Goal: Find specific page/section: Find specific page/section

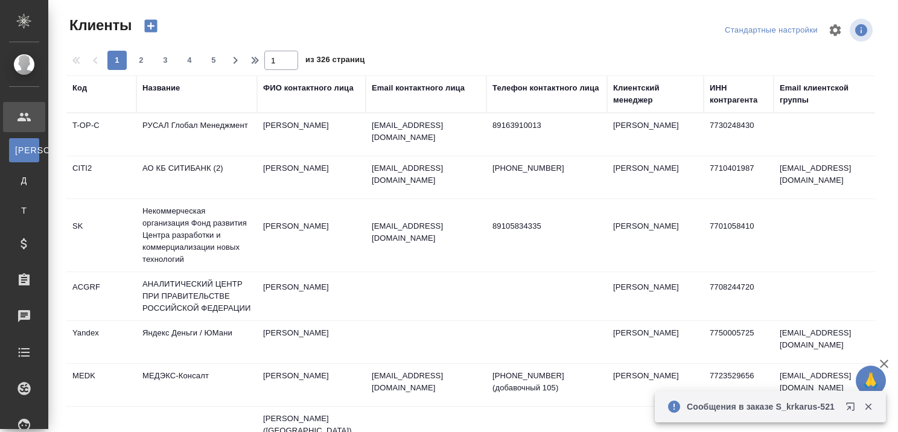
select select "RU"
click at [170, 89] on div "Название" at bounding box center [160, 88] width 37 height 12
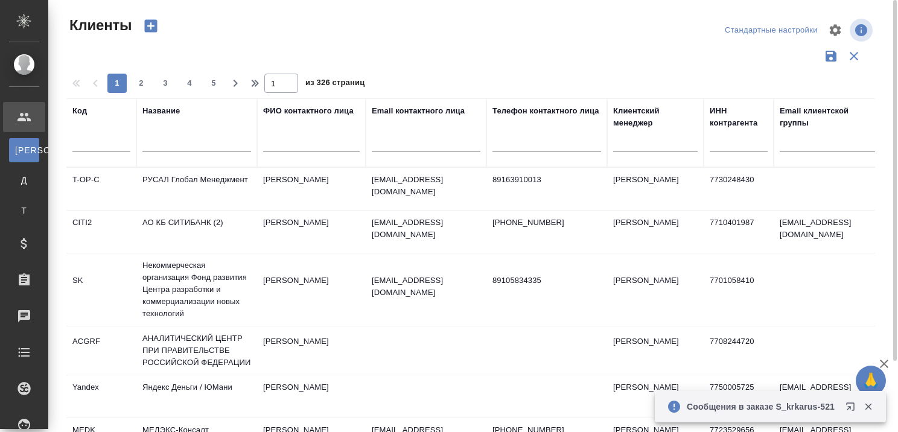
click at [170, 126] on div "Название" at bounding box center [196, 133] width 109 height 56
click at [170, 145] on input "text" at bounding box center [196, 144] width 109 height 15
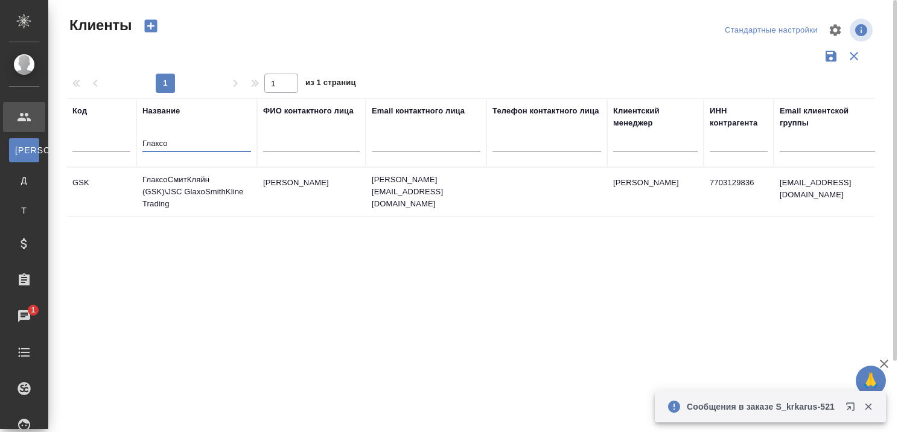
type input "Глаксо"
click at [170, 181] on td "ГлаксоСмитКляйн (GSK)\JSC GlaxoSmithKline Trading" at bounding box center [196, 192] width 121 height 48
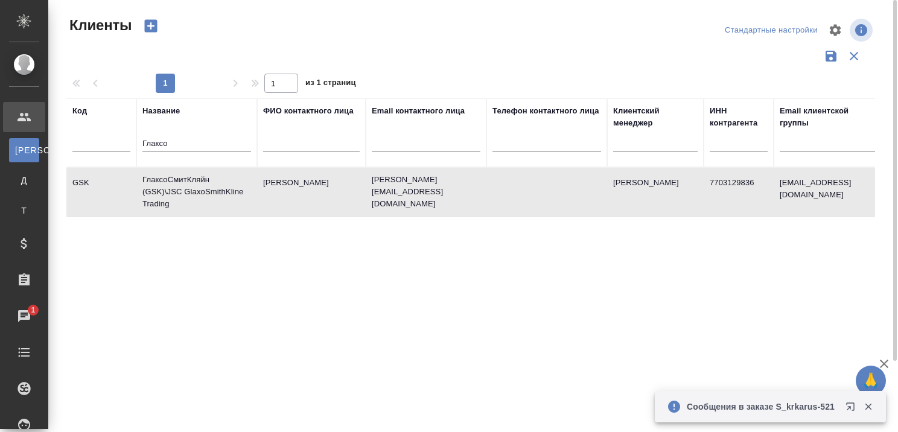
click at [170, 181] on td "ГлаксоСмитКляйн (GSK)\JSC GlaxoSmithKline Trading" at bounding box center [196, 192] width 121 height 48
drag, startPoint x: 197, startPoint y: 138, endPoint x: 121, endPoint y: 148, distance: 76.8
click at [123, 148] on tr "Код Название Глаксо ФИО контактного лица Email контактного лица Телефон контакт…" at bounding box center [522, 132] width 913 height 69
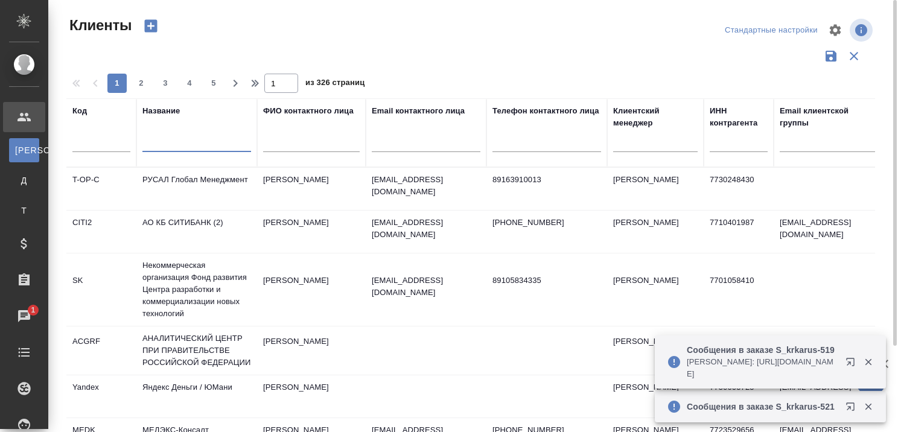
click at [167, 145] on input "text" at bounding box center [196, 144] width 109 height 15
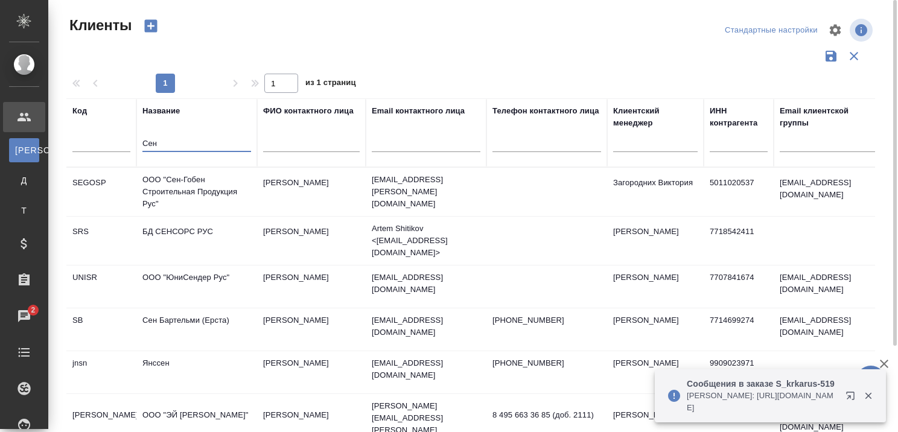
type input "Сен"
click at [188, 188] on td "ООО "Сен-Гобен Строительная Продукция Рус"" at bounding box center [196, 192] width 121 height 48
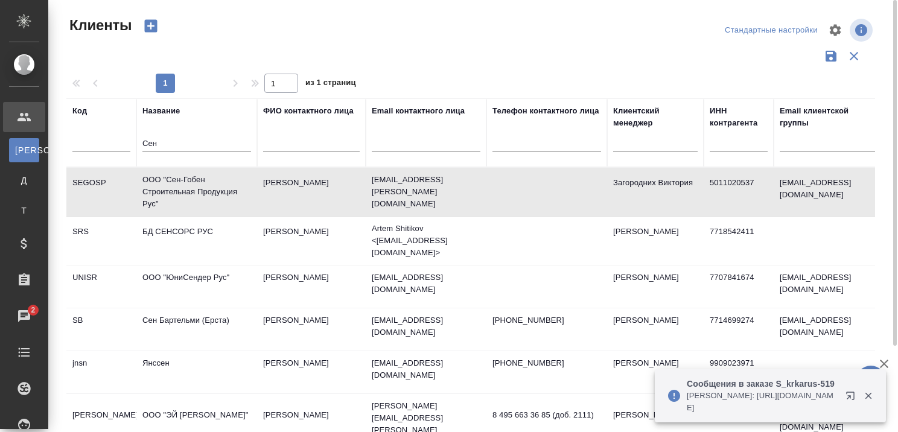
click at [188, 188] on td "ООО "Сен-Гобен Строительная Продукция Рус"" at bounding box center [196, 192] width 121 height 48
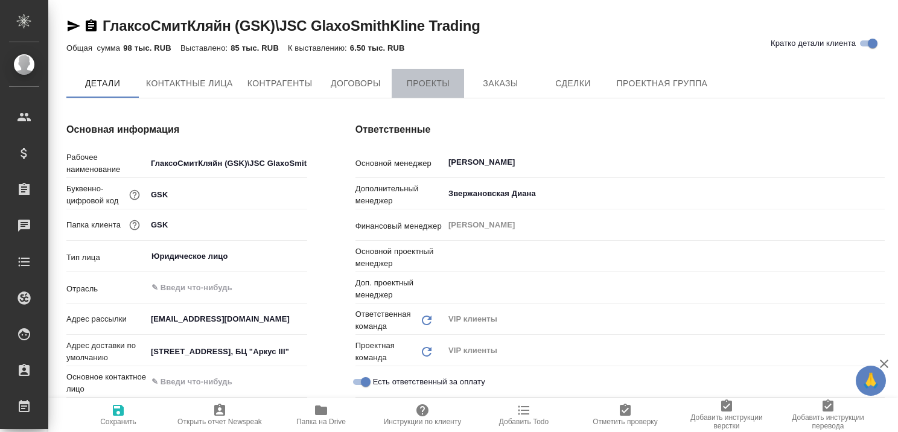
click at [408, 87] on span "Проекты" at bounding box center [428, 83] width 58 height 15
type input "Грабко Мария"
type input "Горшкова Валентина"
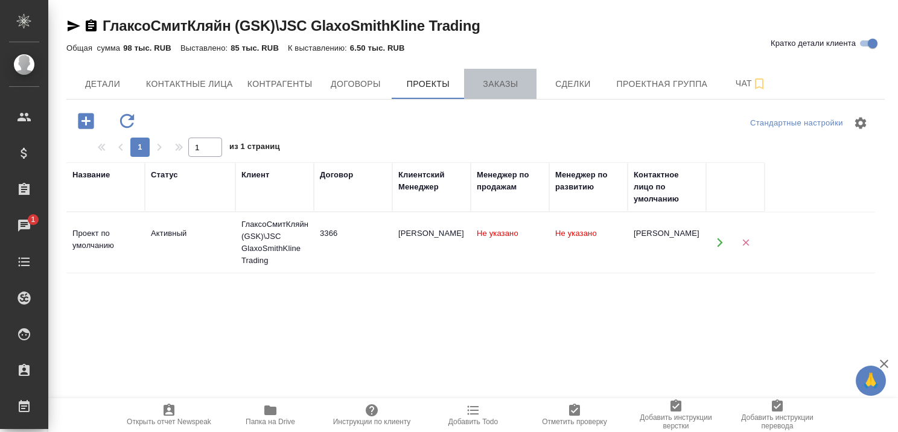
click at [516, 74] on button "Заказы" at bounding box center [500, 84] width 72 height 30
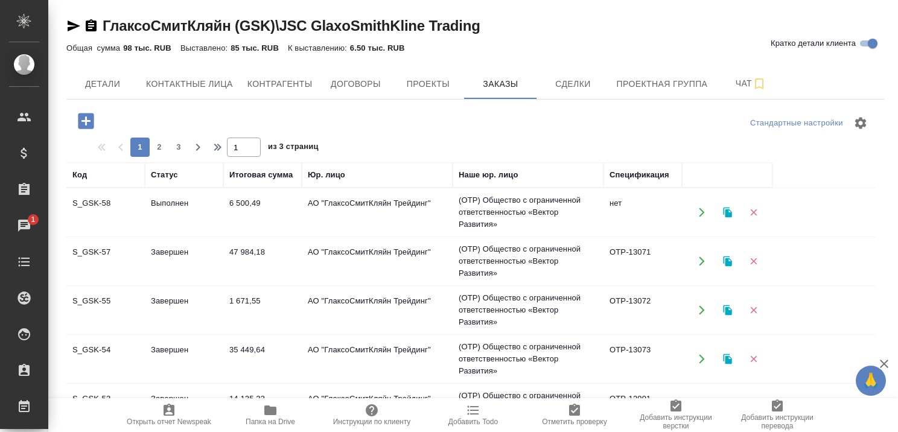
click at [182, 249] on td "Завершен" at bounding box center [184, 261] width 78 height 42
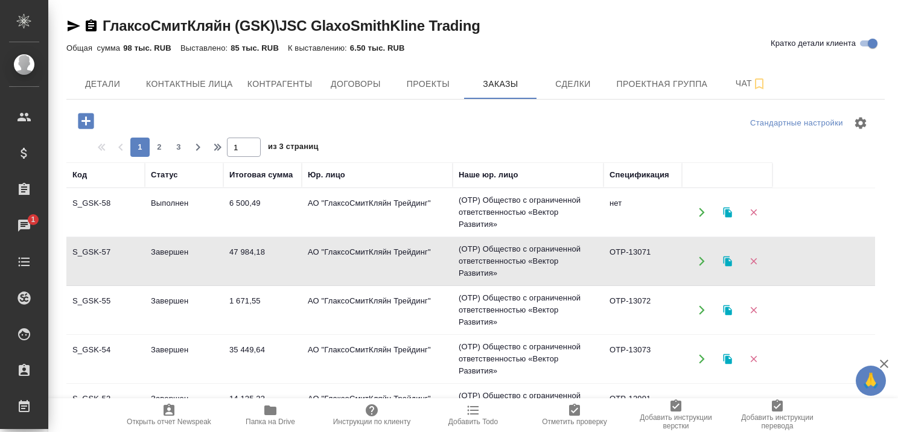
click at [182, 249] on td "Завершен" at bounding box center [184, 261] width 78 height 42
click at [159, 203] on td "Выполнен" at bounding box center [184, 212] width 78 height 42
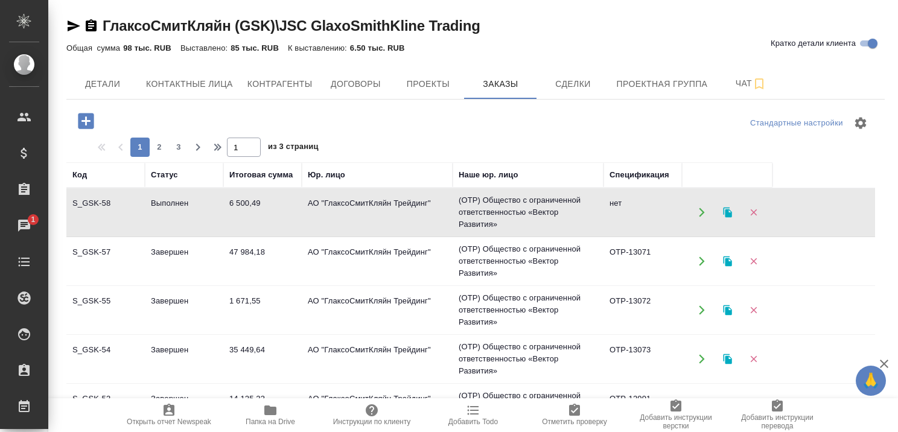
click at [159, 203] on td "Выполнен" at bounding box center [184, 212] width 78 height 42
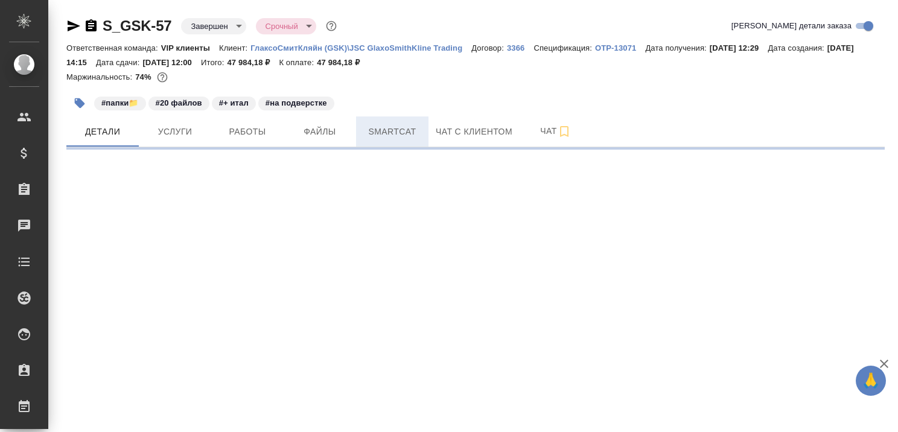
select select "RU"
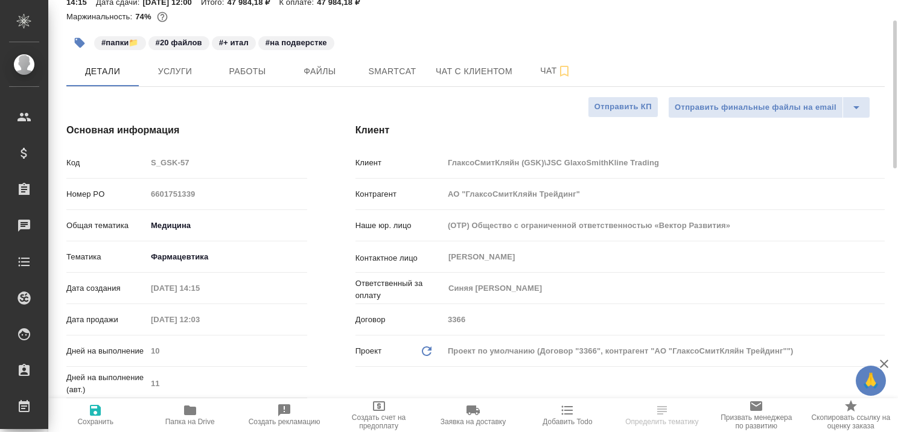
type textarea "x"
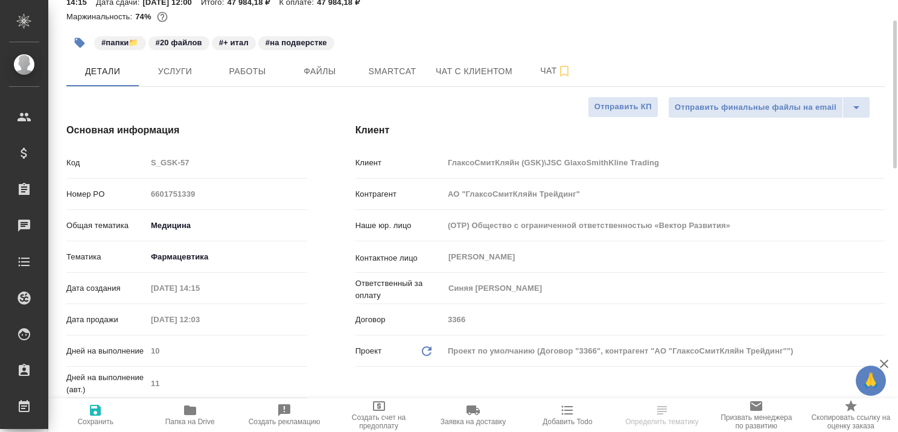
type textarea "x"
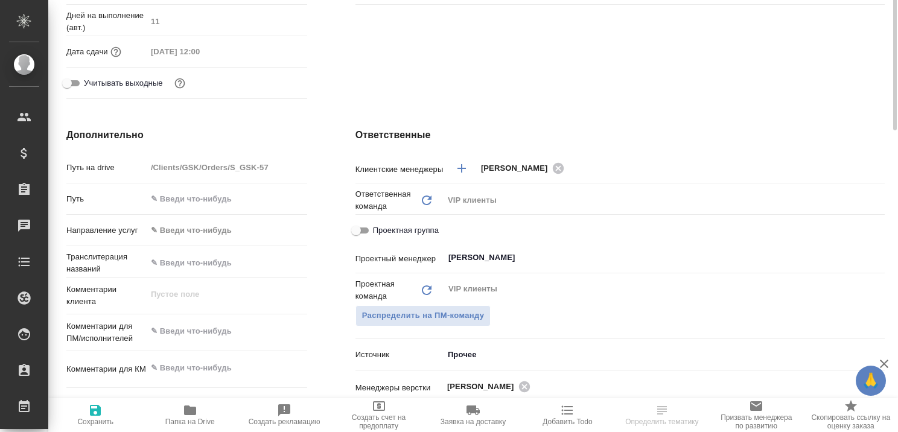
type textarea "x"
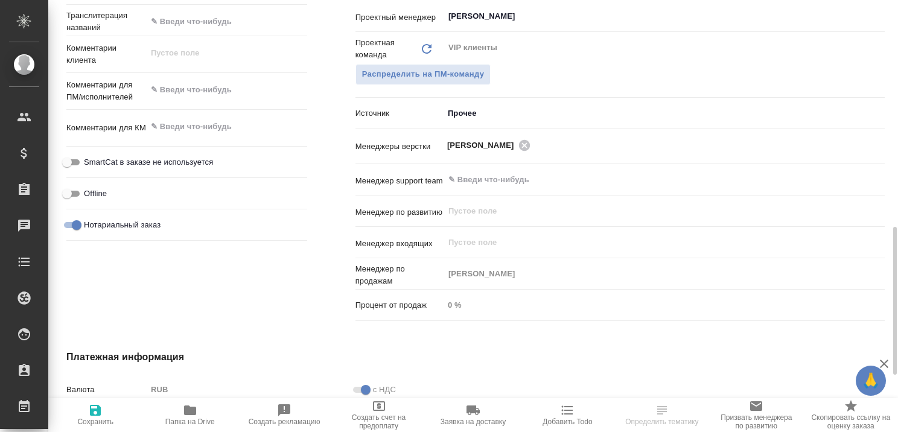
scroll to position [724, 0]
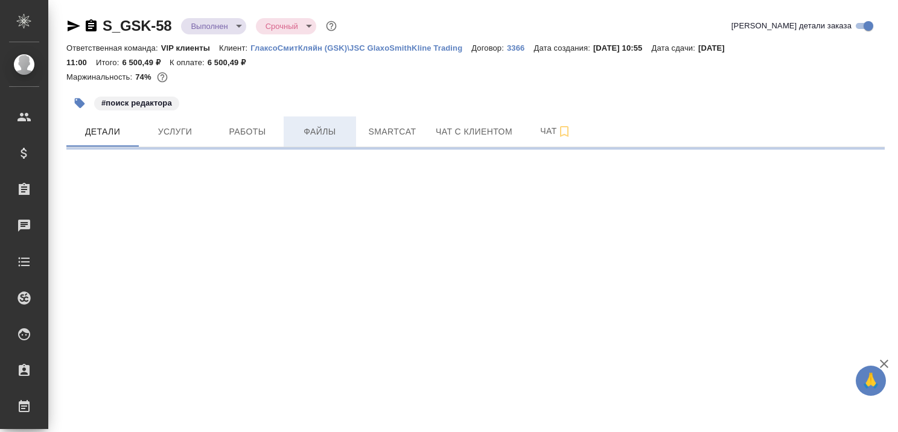
select select "RU"
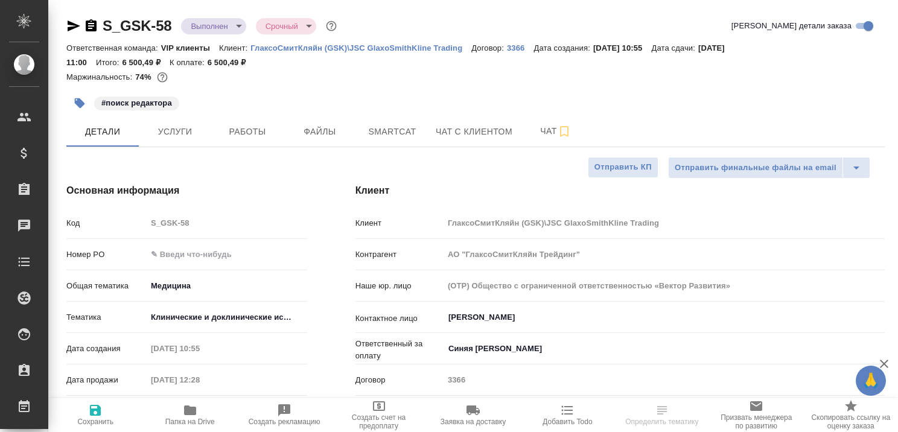
type textarea "x"
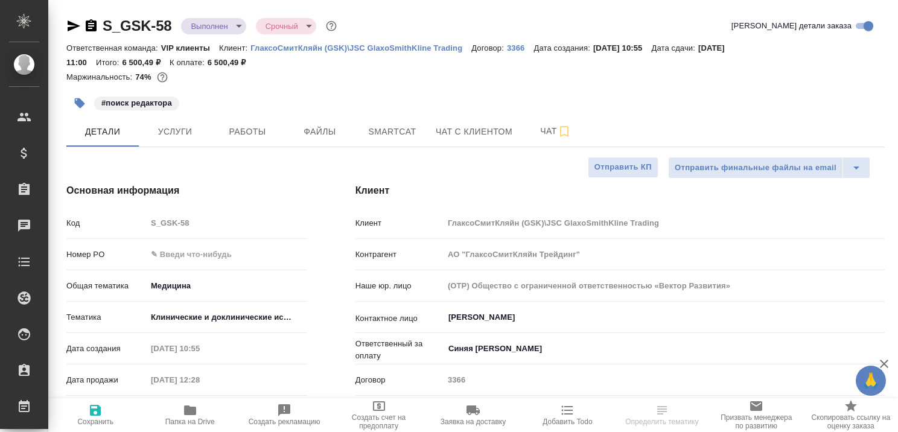
type textarea "x"
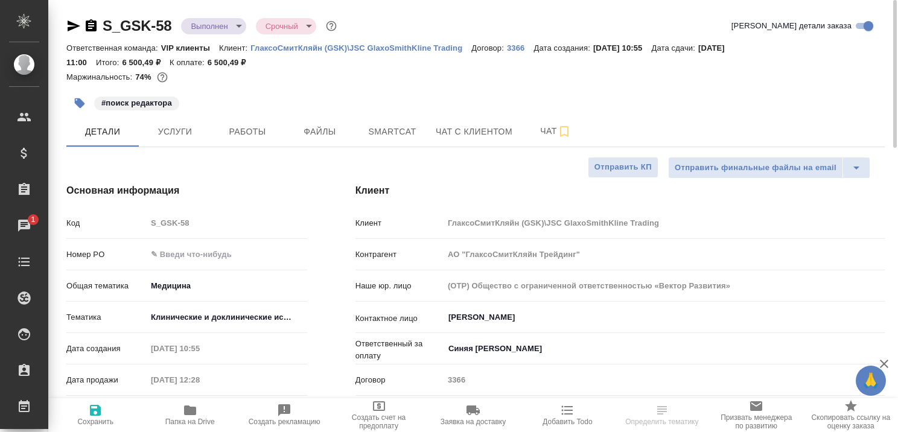
type textarea "x"
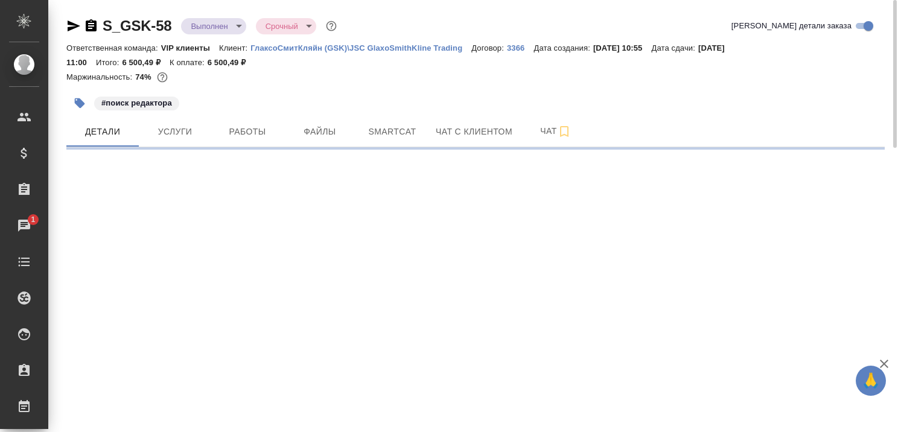
select select "RU"
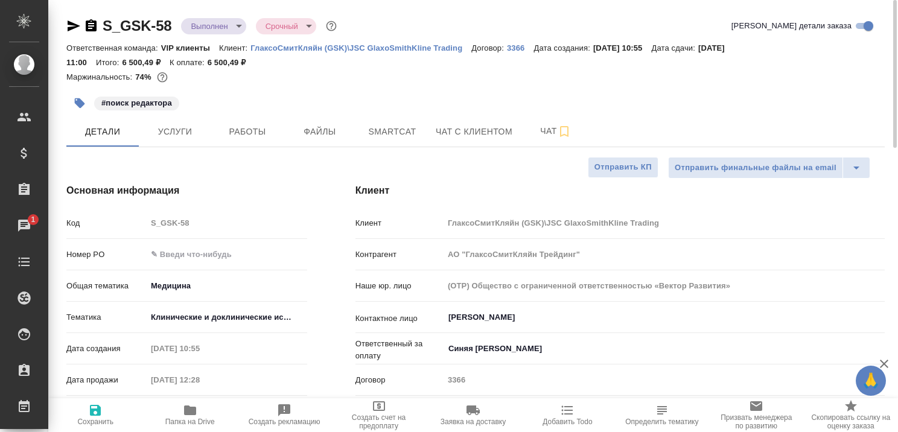
type textarea "x"
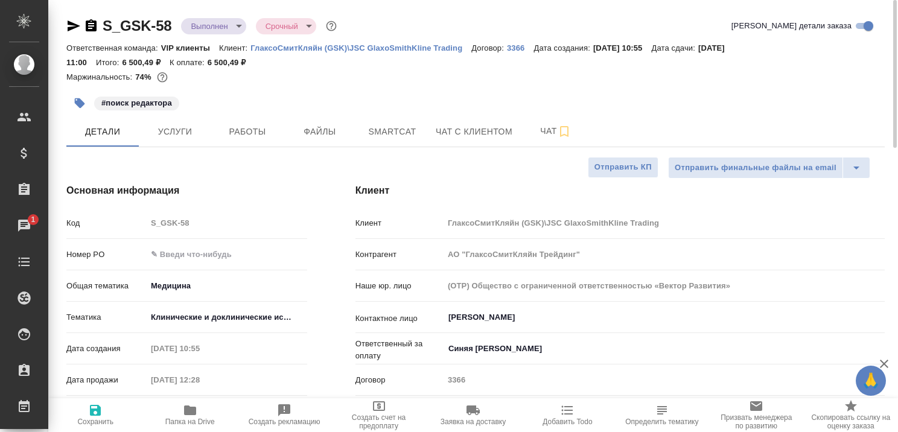
type textarea "x"
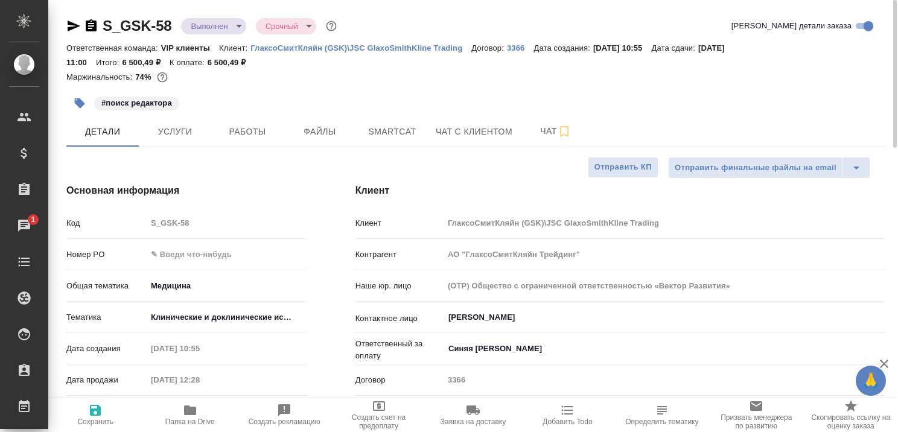
type textarea "x"
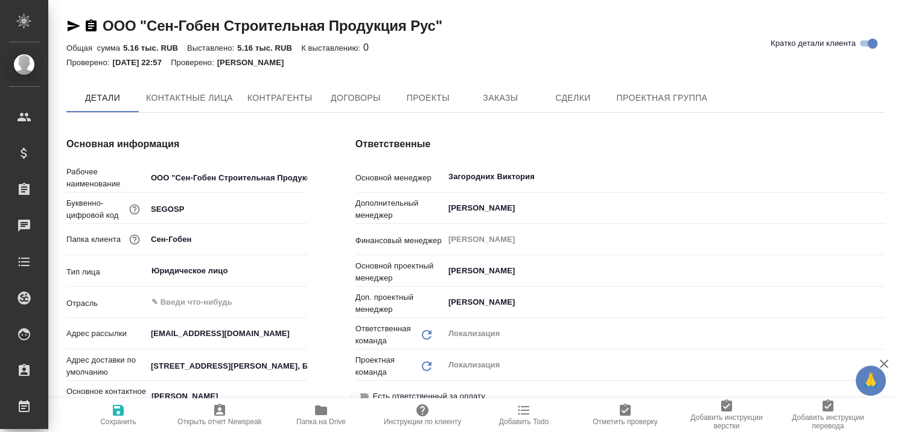
type textarea "x"
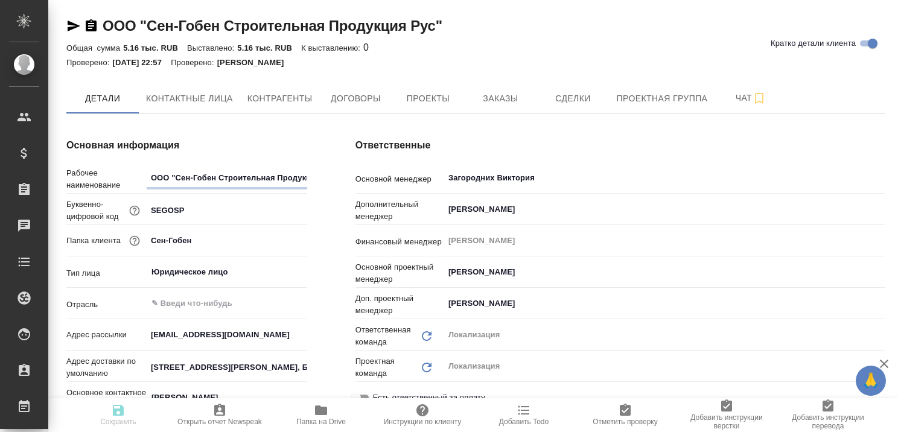
type textarea "x"
